Goal: Task Accomplishment & Management: Complete application form

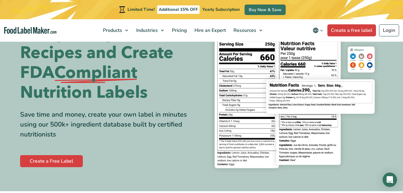
scroll to position [27, 0]
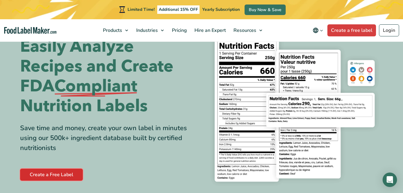
click at [42, 174] on link "Create a Free Label" at bounding box center [51, 174] width 63 height 12
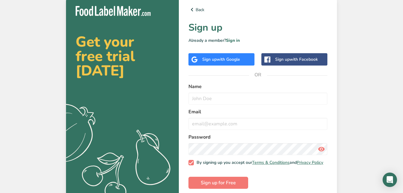
click at [238, 61] on span "with Google" at bounding box center [228, 59] width 23 height 6
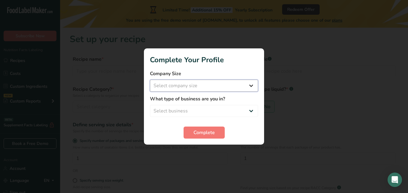
click at [233, 84] on select "Select company size Fewer than 10 Employees 10 to 50 Employees 51 to 500 Employ…" at bounding box center [204, 86] width 108 height 12
select select "1"
click at [150, 80] on select "Select company size Fewer than 10 Employees 10 to 50 Employees 51 to 500 Employ…" at bounding box center [204, 86] width 108 height 12
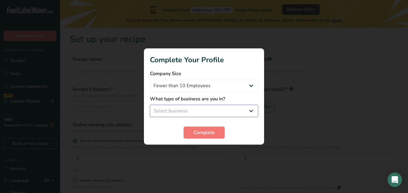
click at [226, 110] on select "Select business Packaged Food Manufacturer Restaurant & Cafe Bakery Meal Plans …" at bounding box center [204, 111] width 108 height 12
select select "3"
click at [150, 105] on select "Select business Packaged Food Manufacturer Restaurant & Cafe Bakery Meal Plans …" at bounding box center [204, 111] width 108 height 12
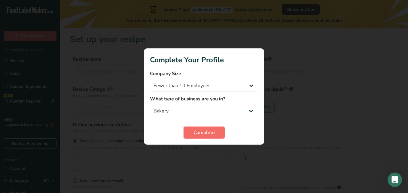
click at [215, 134] on button "Complete" at bounding box center [203, 132] width 41 height 12
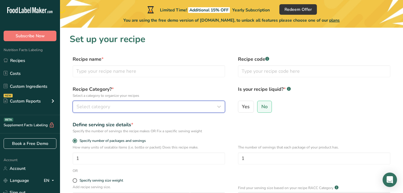
click at [123, 108] on div "Select category" at bounding box center [147, 106] width 141 height 7
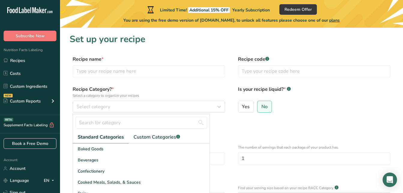
click at [188, 80] on div "Recipe name * Recipe code .a-a{fill:#347362;}.b-a{fill:#fff;}" at bounding box center [232, 68] width 324 height 25
